Goal: Information Seeking & Learning: Learn about a topic

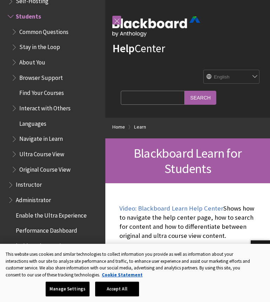
click at [13, 32] on span "Book outline for Blackboard Learn Help" at bounding box center [14, 30] width 7 height 9
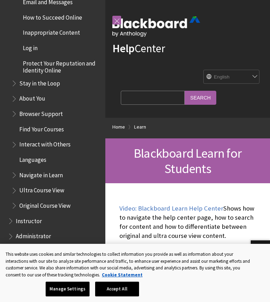
scroll to position [736, 0]
click at [160, 97] on input "Search Query" at bounding box center [153, 98] width 64 height 14
type input "upload documents"
click at [184, 91] on input "Search" at bounding box center [200, 98] width 32 height 14
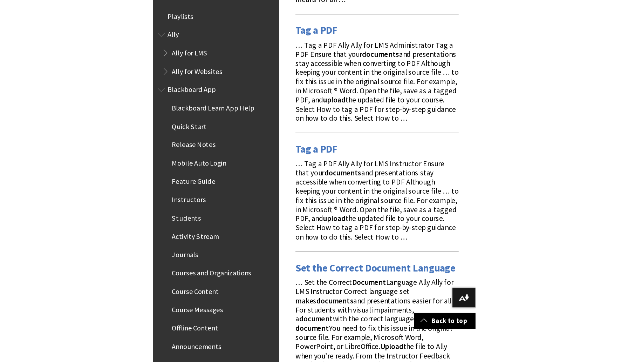
scroll to position [335, 0]
